Goal: Check status: Check status

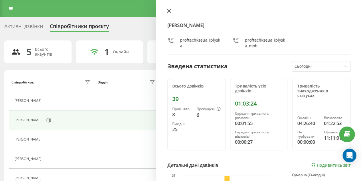
click at [169, 12] on icon at bounding box center [169, 11] width 4 height 4
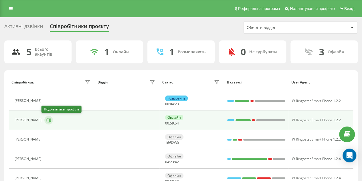
click at [48, 119] on icon at bounding box center [49, 120] width 4 height 4
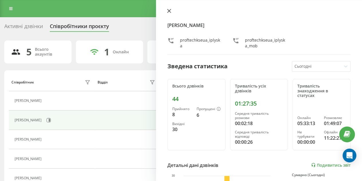
click at [169, 10] on icon at bounding box center [169, 11] width 4 height 4
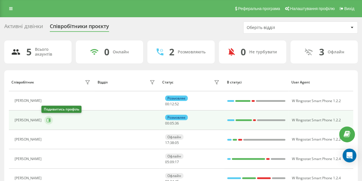
click at [46, 119] on icon at bounding box center [48, 120] width 5 height 5
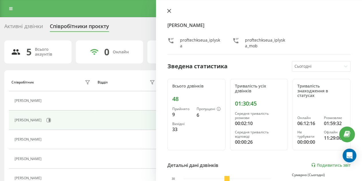
click at [168, 9] on icon at bounding box center [169, 11] width 4 height 4
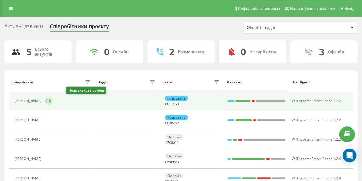
click at [51, 100] on icon at bounding box center [49, 100] width 4 height 4
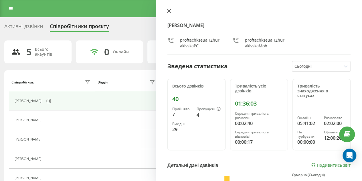
click at [169, 12] on icon at bounding box center [169, 11] width 4 height 4
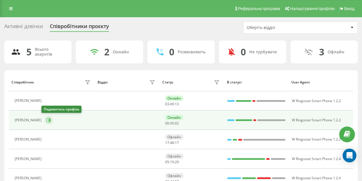
click at [49, 119] on icon at bounding box center [49, 120] width 1 height 3
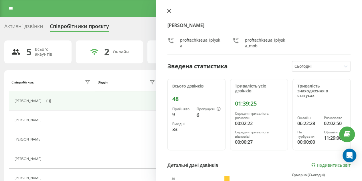
click at [169, 11] on icon at bounding box center [169, 11] width 4 height 4
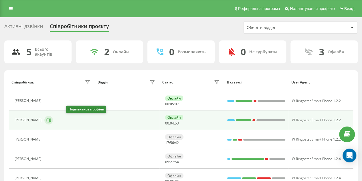
click at [51, 119] on icon at bounding box center [48, 120] width 5 height 5
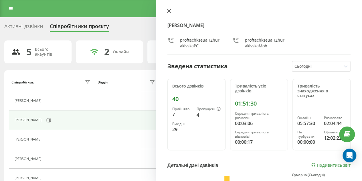
click at [168, 11] on icon at bounding box center [169, 11] width 4 height 4
